Goal: Information Seeking & Learning: Check status

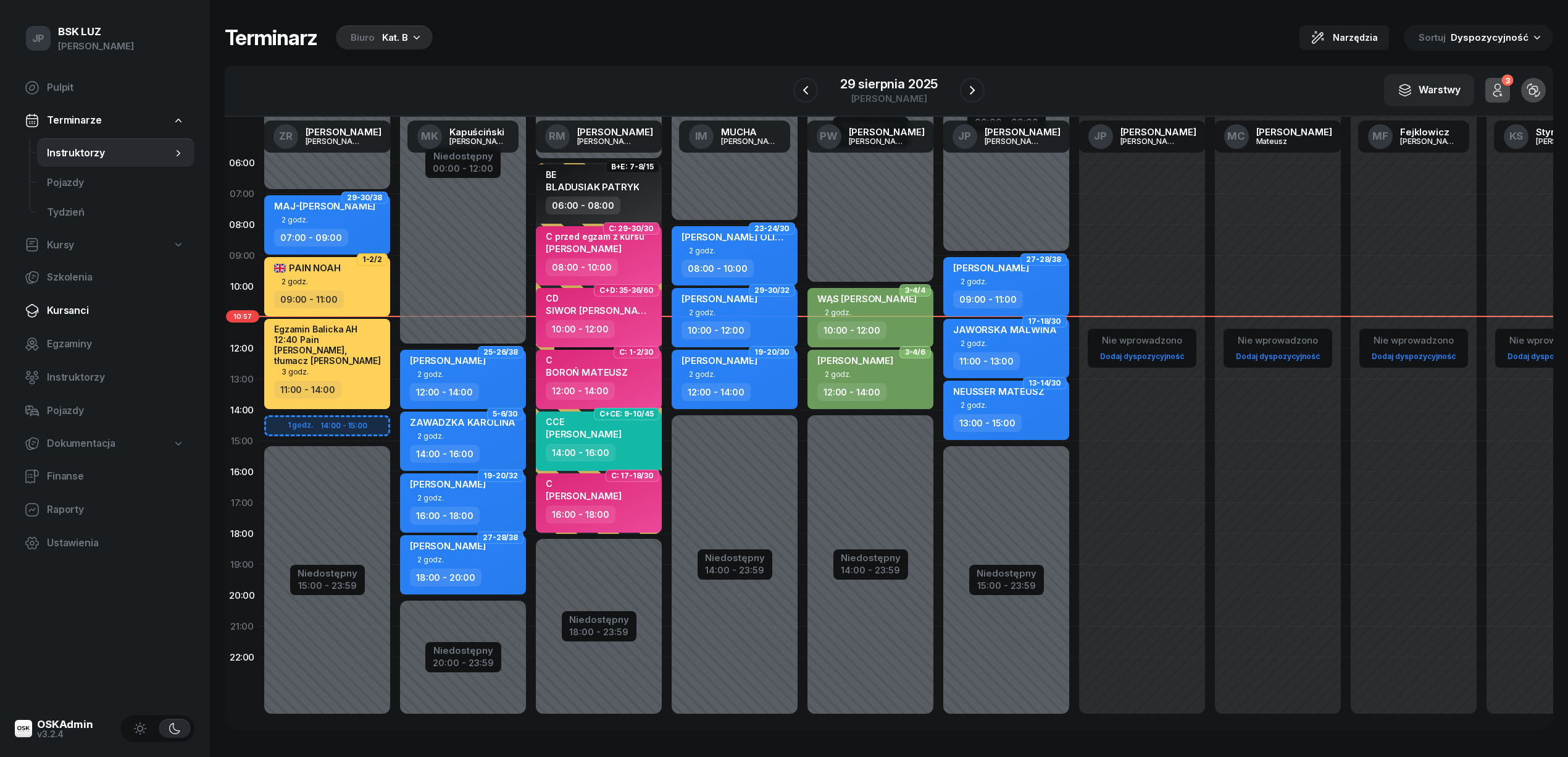
click at [73, 309] on span "Kursanci" at bounding box center [115, 311] width 138 height 16
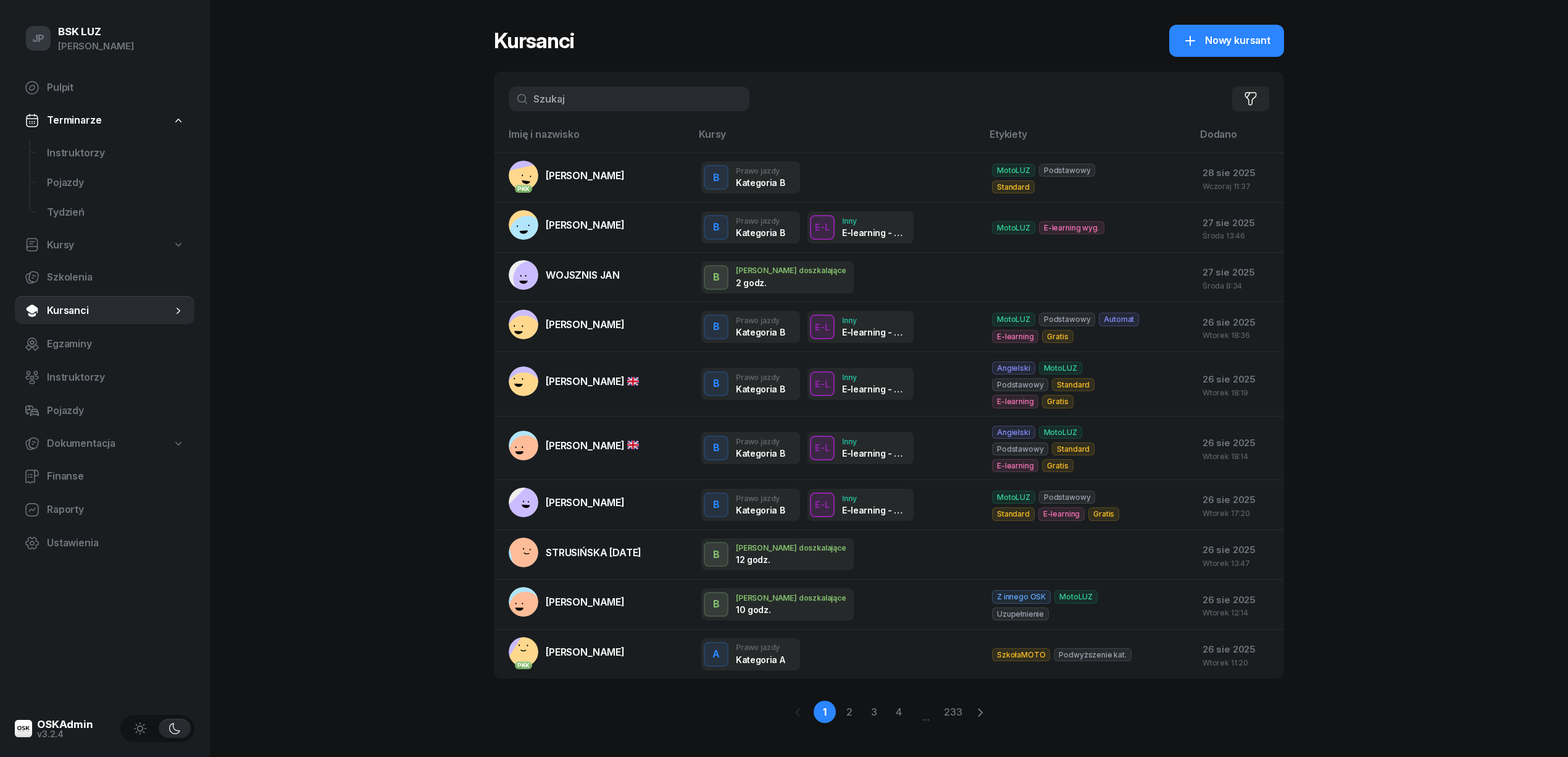
click at [579, 103] on input "text" at bounding box center [629, 99] width 241 height 25
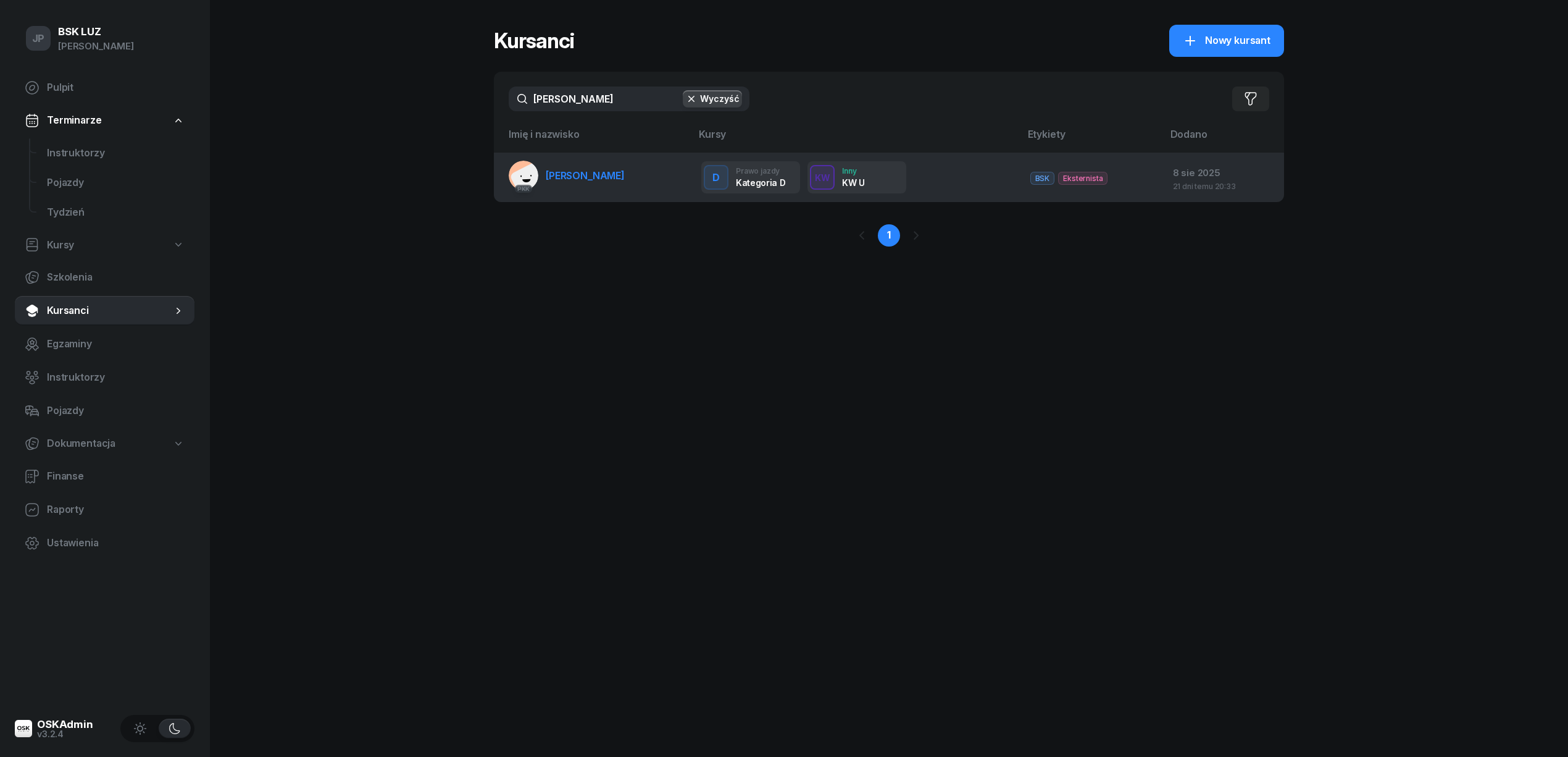
type input "[PERSON_NAME]"
click at [593, 175] on span "[PERSON_NAME]" at bounding box center [585, 175] width 79 height 12
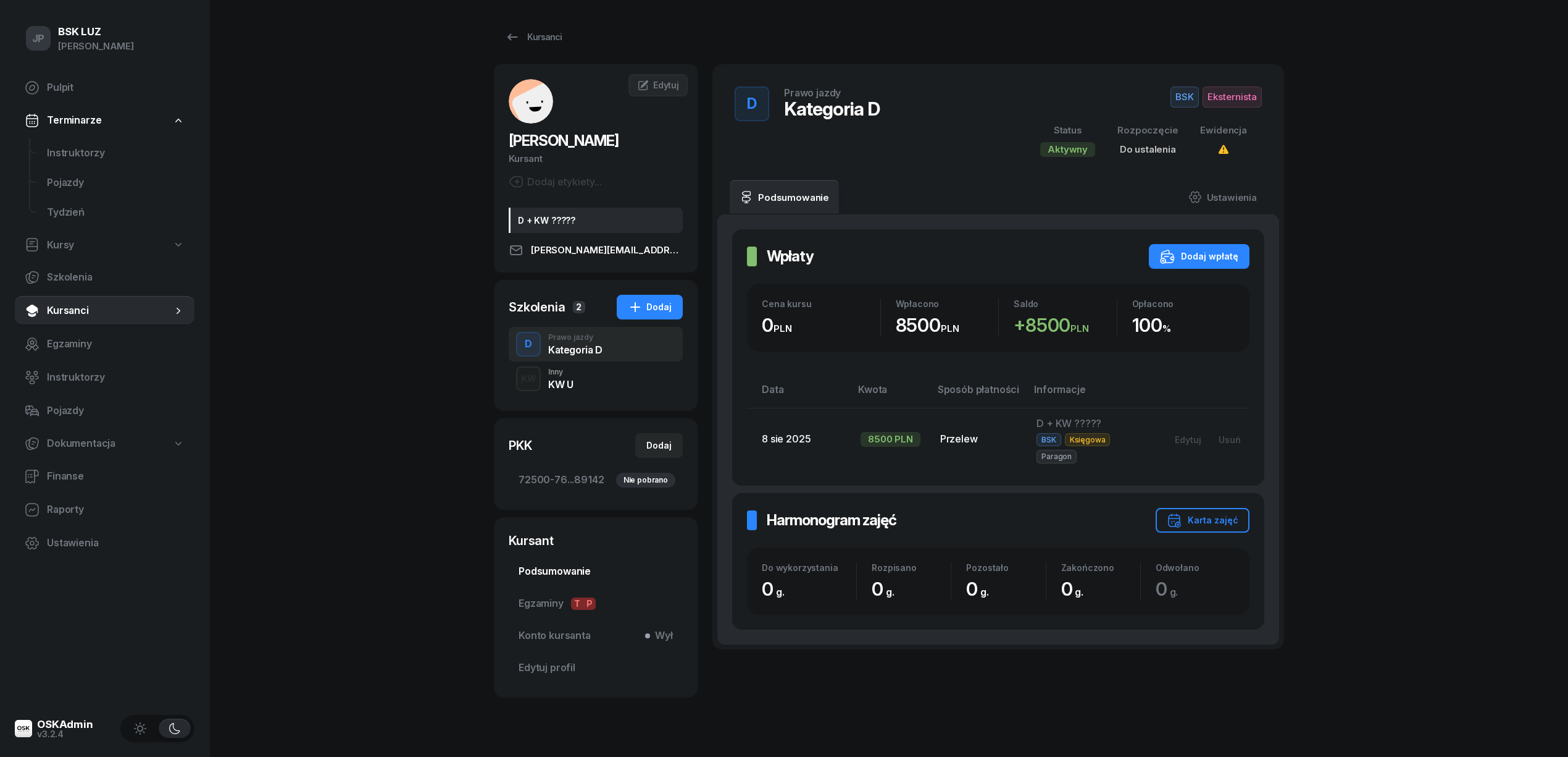
click at [542, 570] on span "Podsumowanie" at bounding box center [595, 571] width 154 height 16
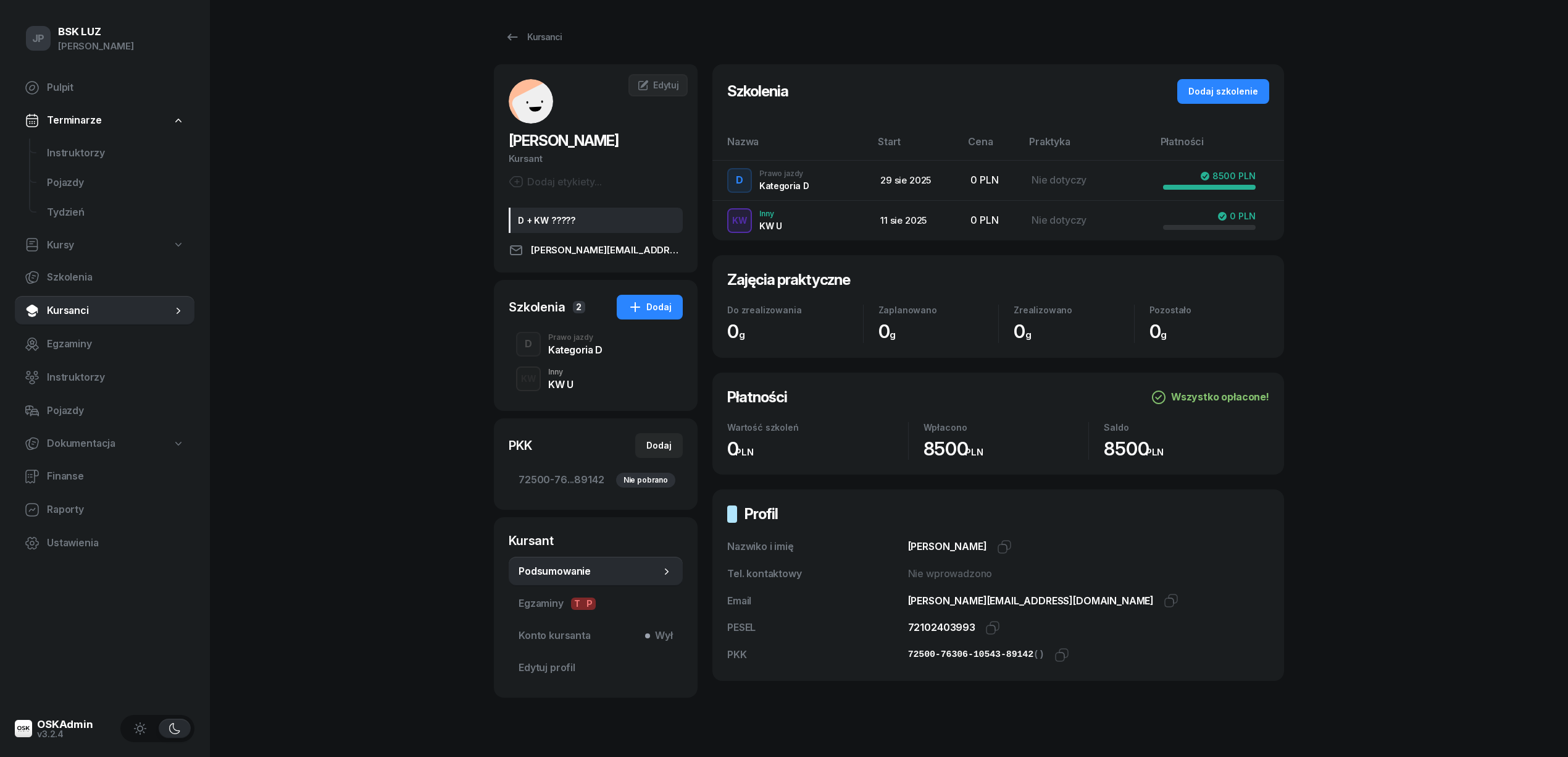
click at [563, 376] on div "KW U" at bounding box center [560, 382] width 25 height 14
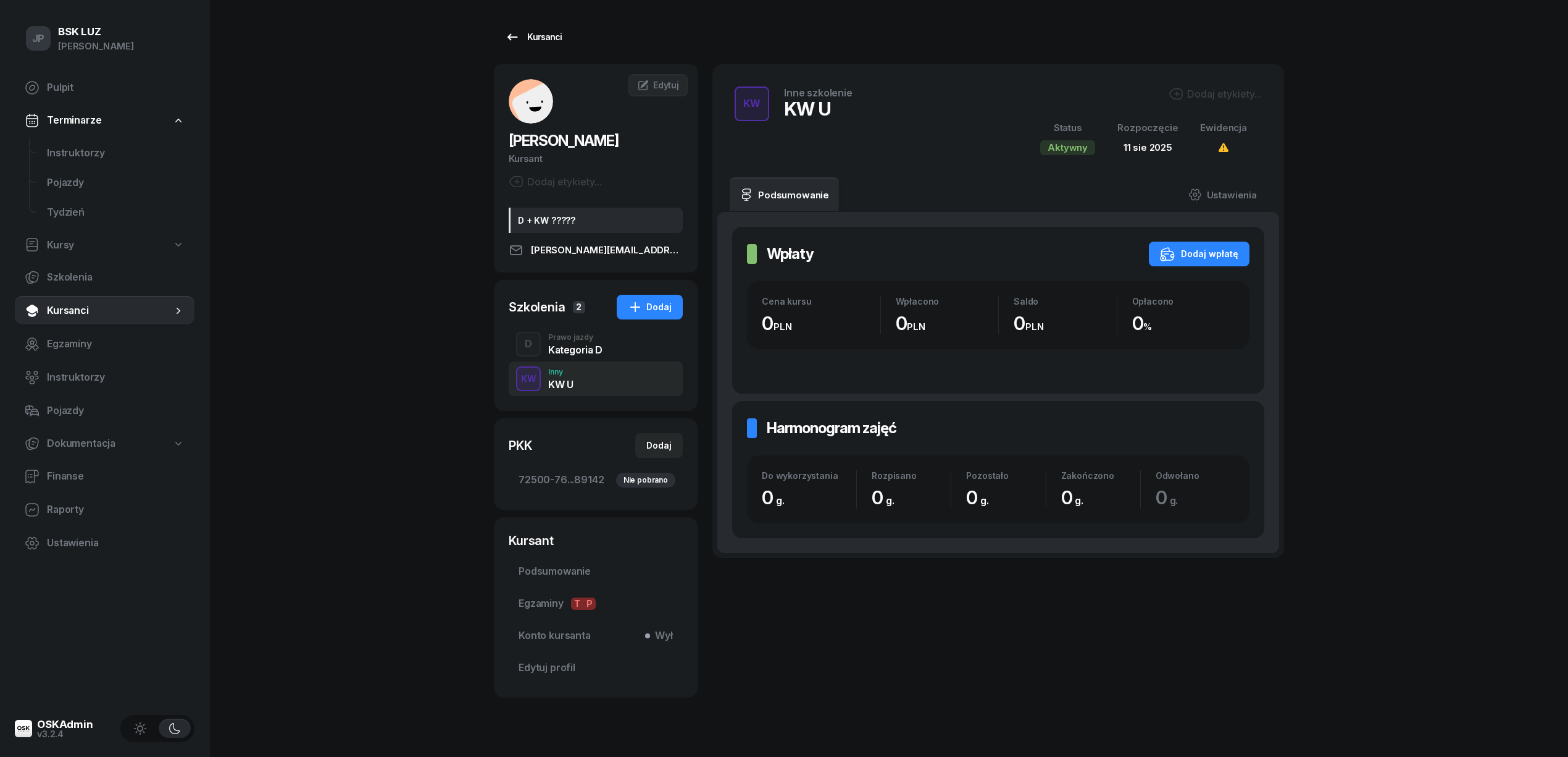
click at [544, 38] on div "Kursanci" at bounding box center [533, 37] width 57 height 15
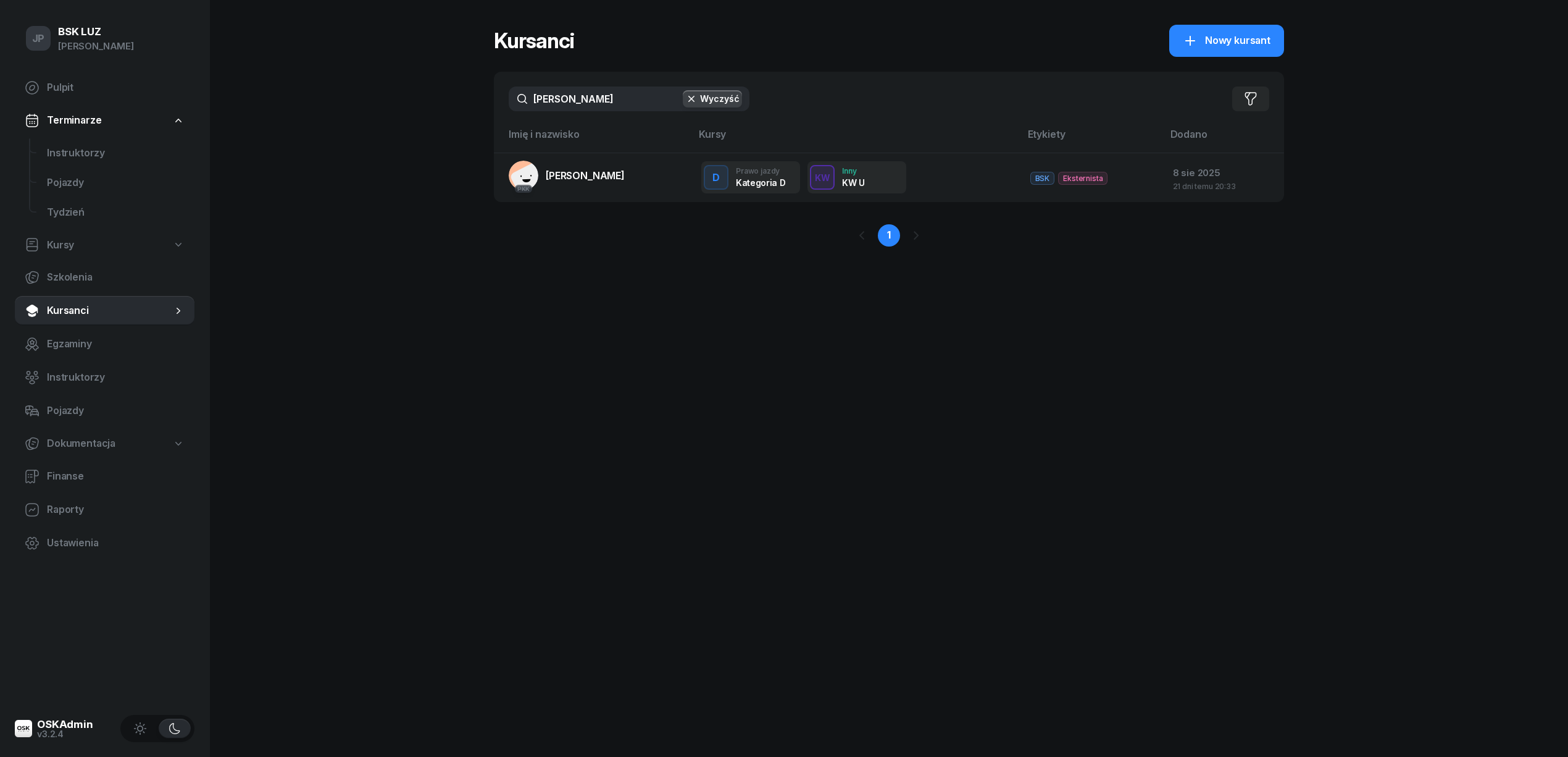
drag, startPoint x: 576, startPoint y: 99, endPoint x: 514, endPoint y: 102, distance: 62.1
click at [514, 102] on input "[PERSON_NAME]" at bounding box center [629, 99] width 241 height 25
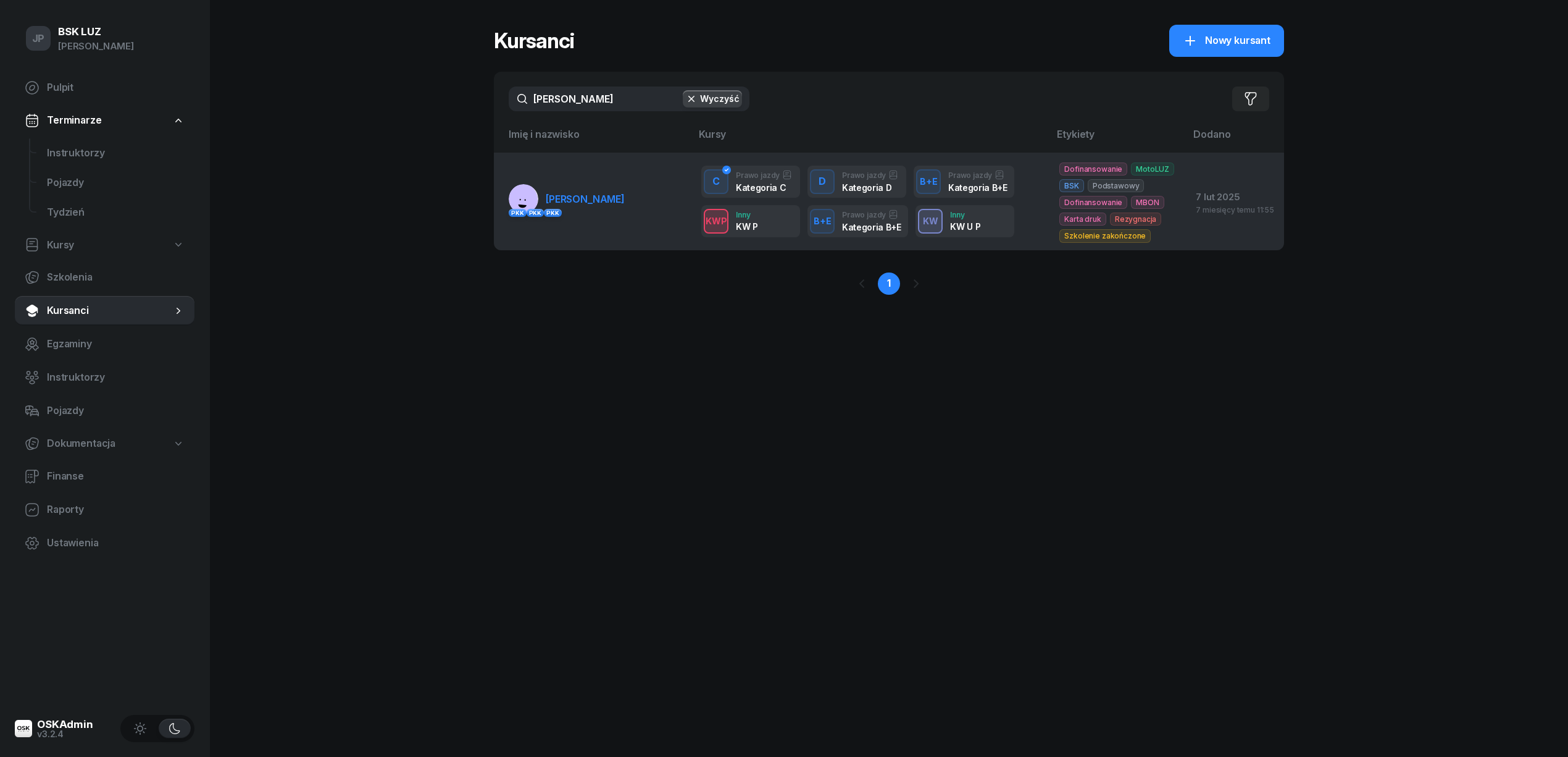
type input "[PERSON_NAME]"
click at [571, 201] on span "[PERSON_NAME]" at bounding box center [585, 199] width 79 height 12
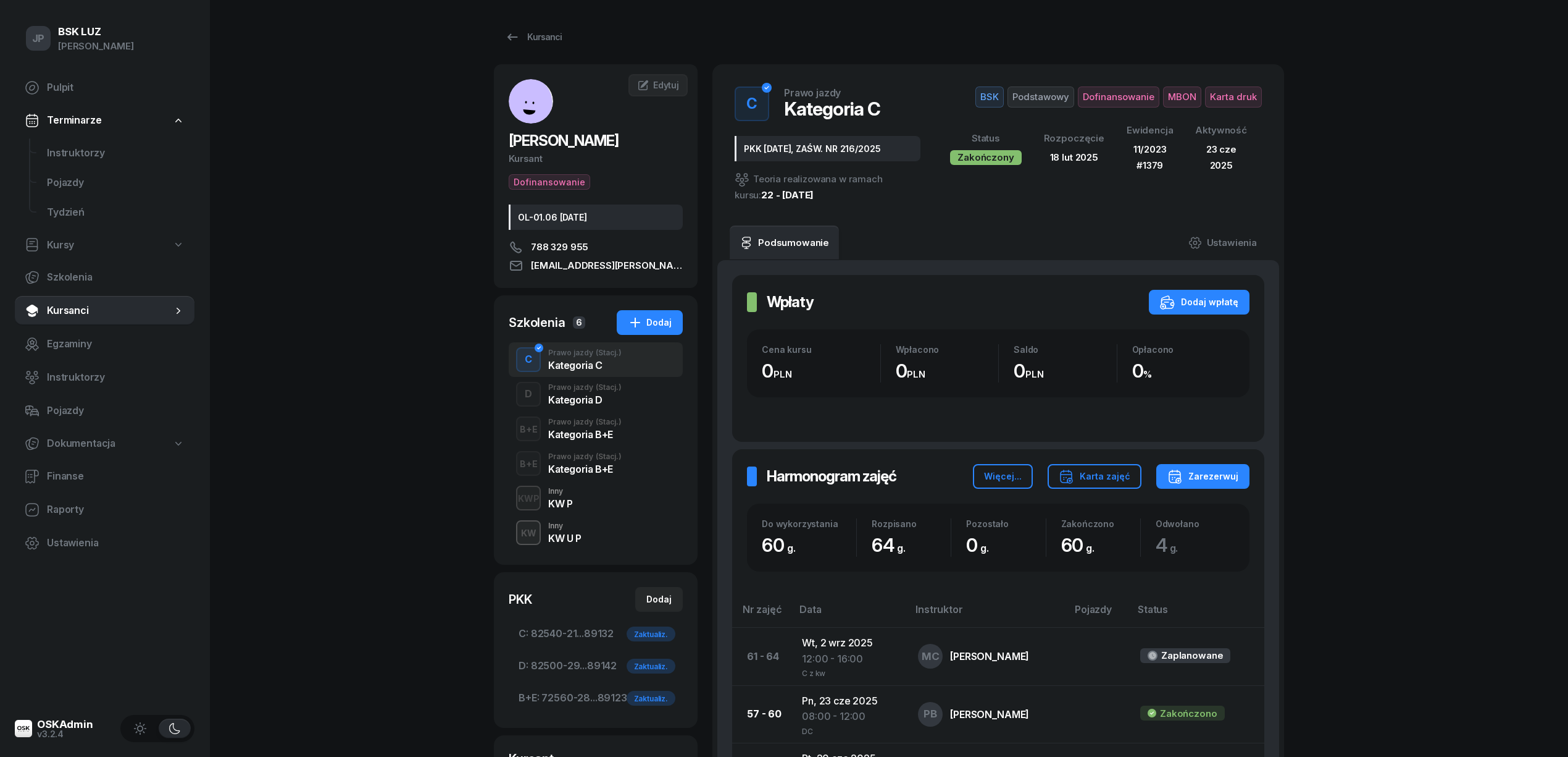
click at [568, 540] on div "KW U P" at bounding box center [564, 538] width 33 height 10
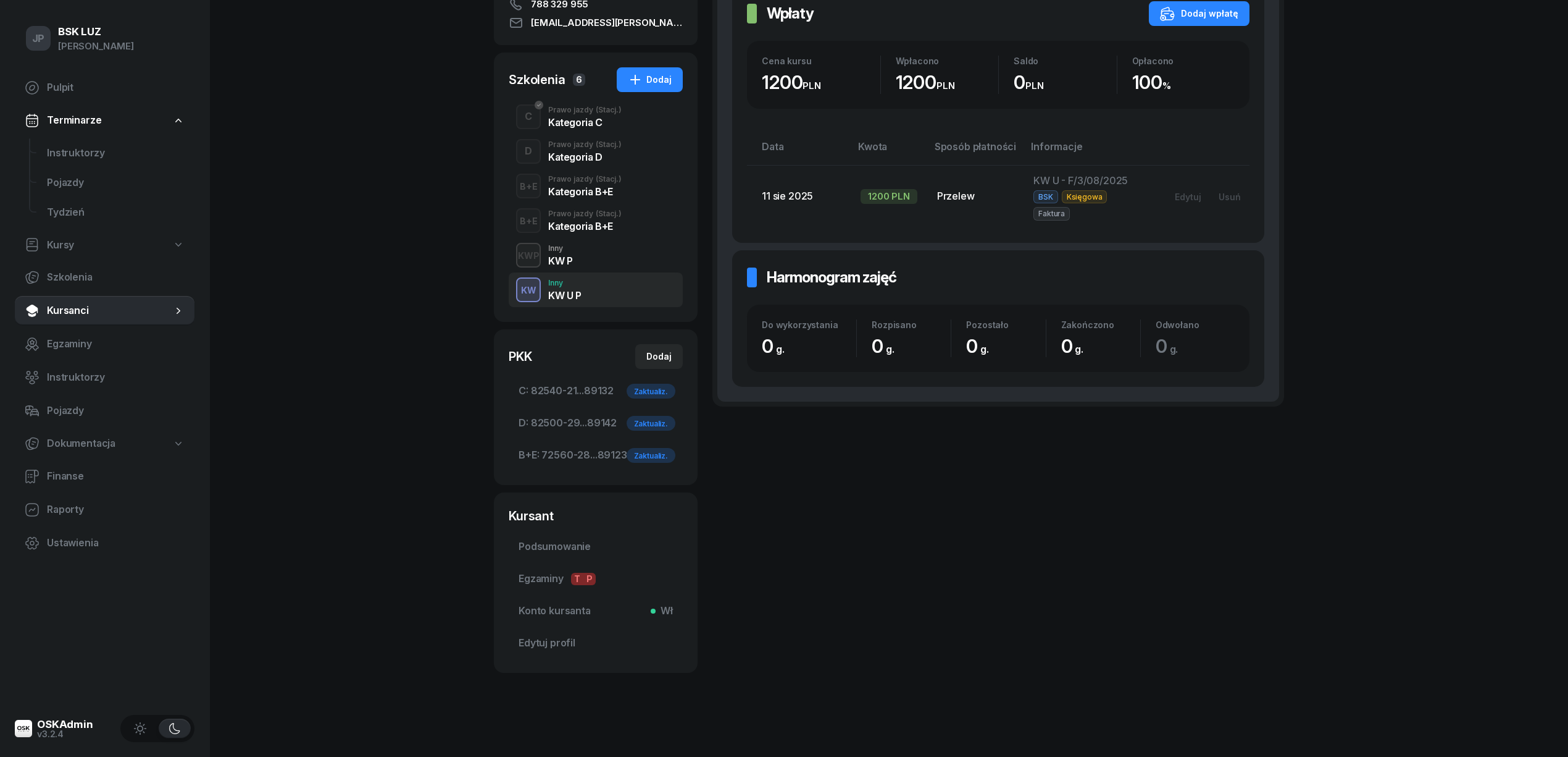
scroll to position [243, 0]
click at [567, 542] on span "Podsumowanie" at bounding box center [595, 547] width 154 height 16
